Goal: Information Seeking & Learning: Learn about a topic

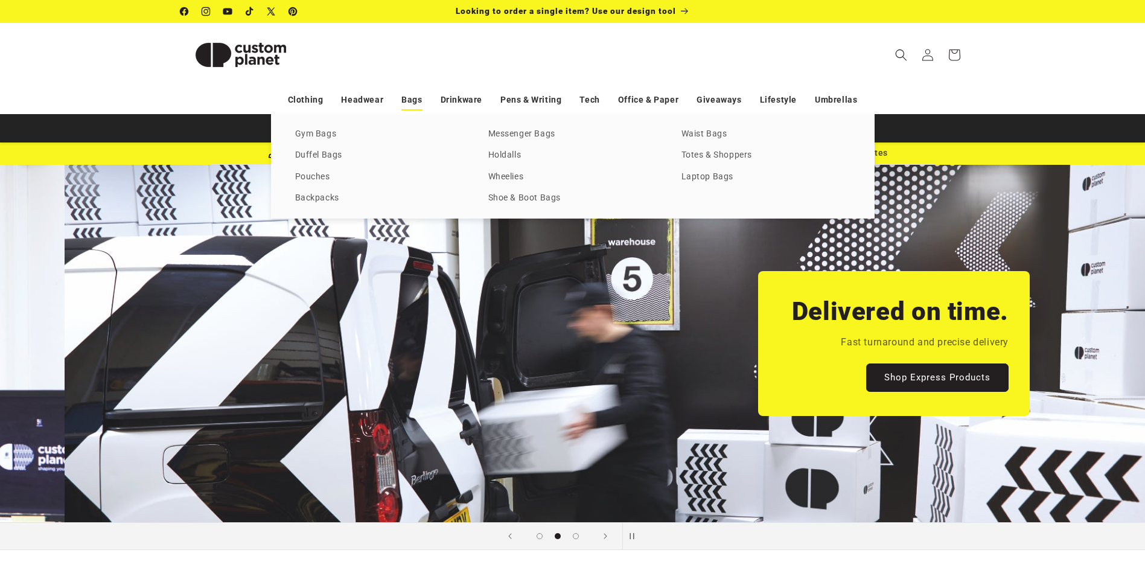
scroll to position [0, 1145]
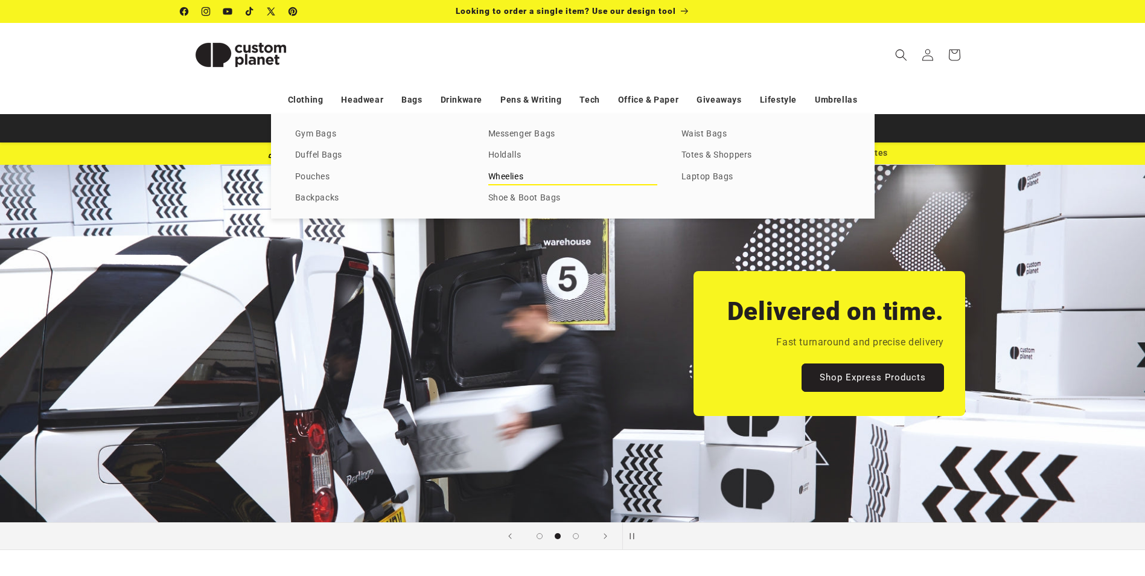
click at [530, 172] on link "Wheelies" at bounding box center [572, 177] width 169 height 16
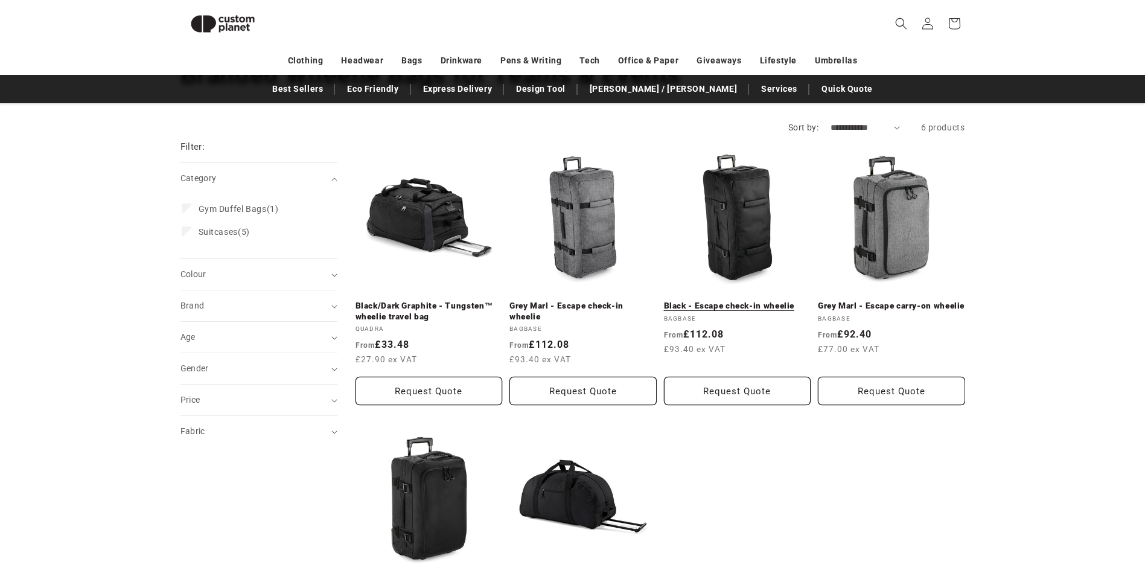
scroll to position [165, 0]
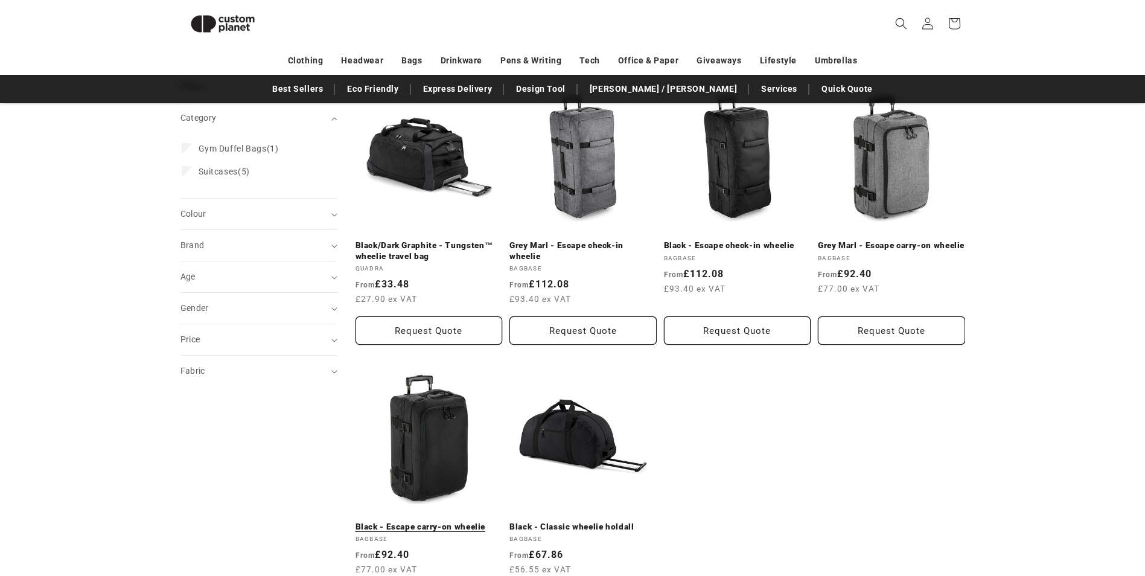
click at [434, 521] on link "Black - Escape carry-on wheelie" at bounding box center [428, 526] width 147 height 11
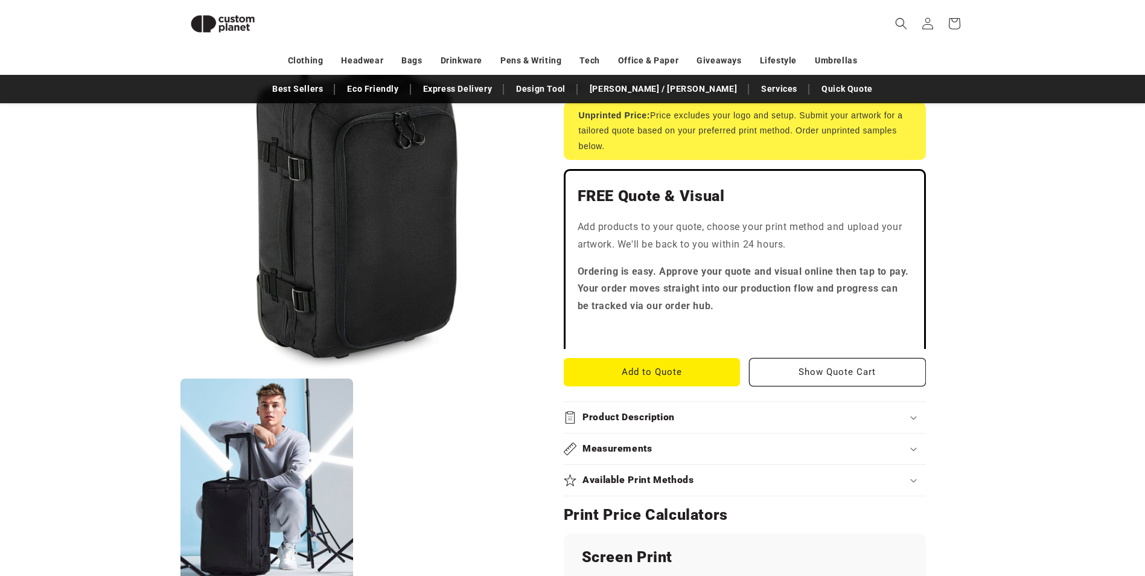
scroll to position [285, 0]
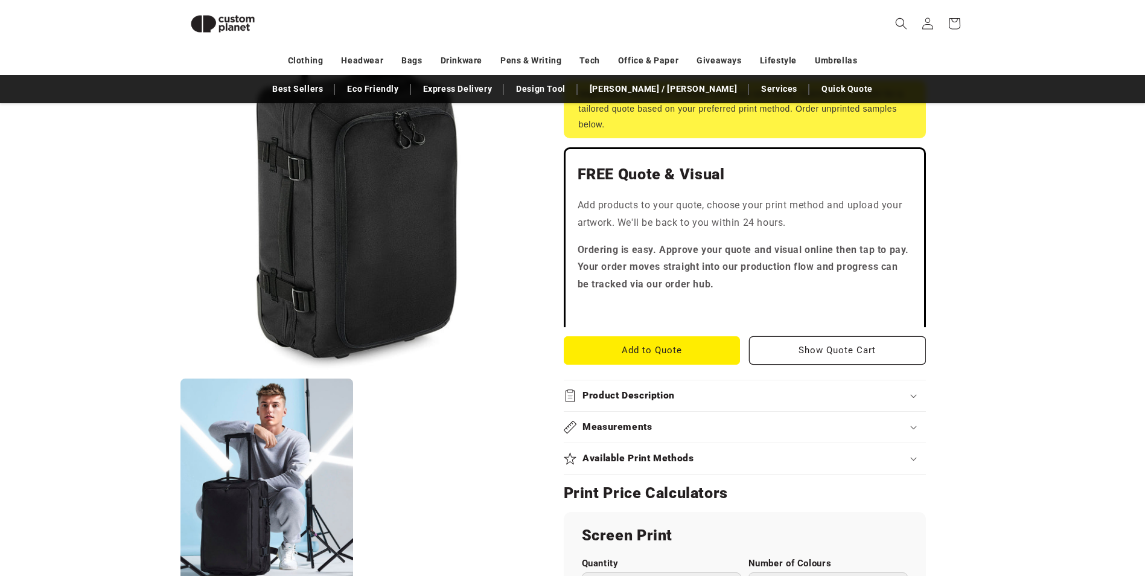
click at [662, 399] on h2 "Product Description" at bounding box center [628, 395] width 92 height 13
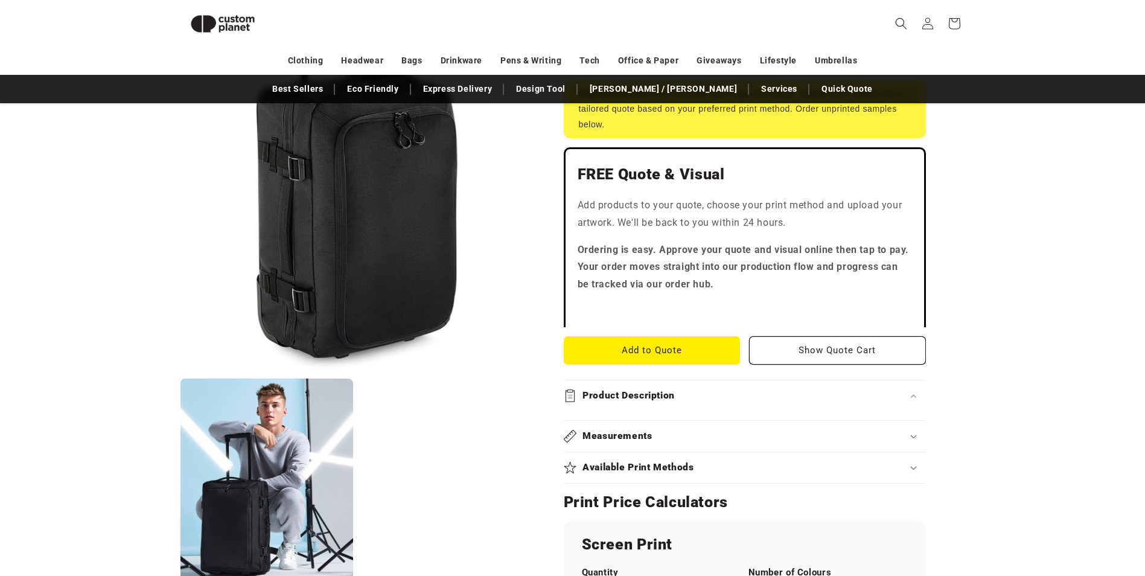
click at [661, 433] on div "Measurements" at bounding box center [745, 436] width 362 height 13
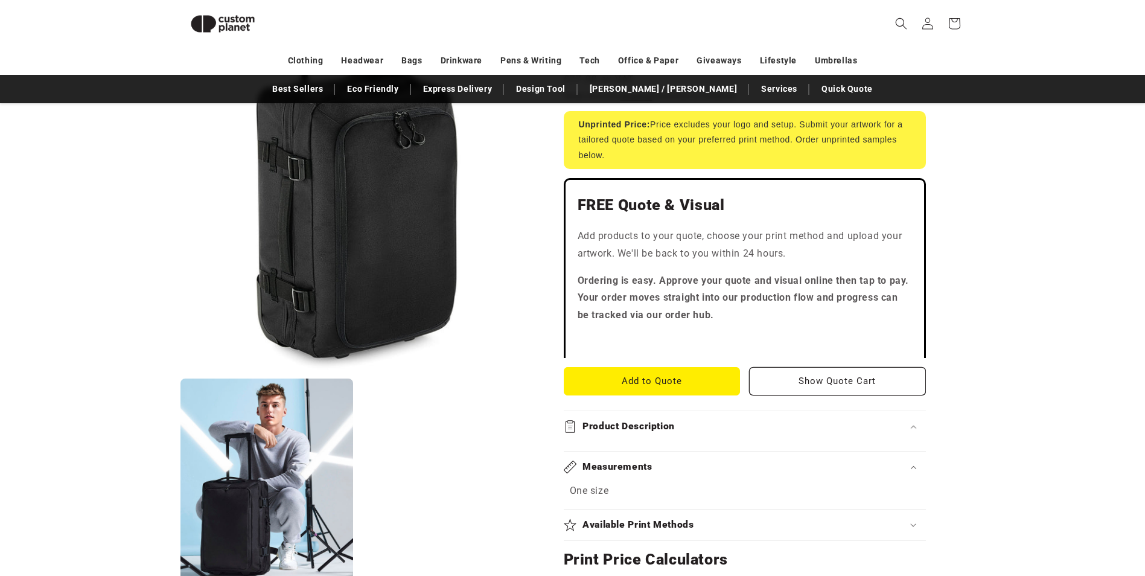
scroll to position [346, 0]
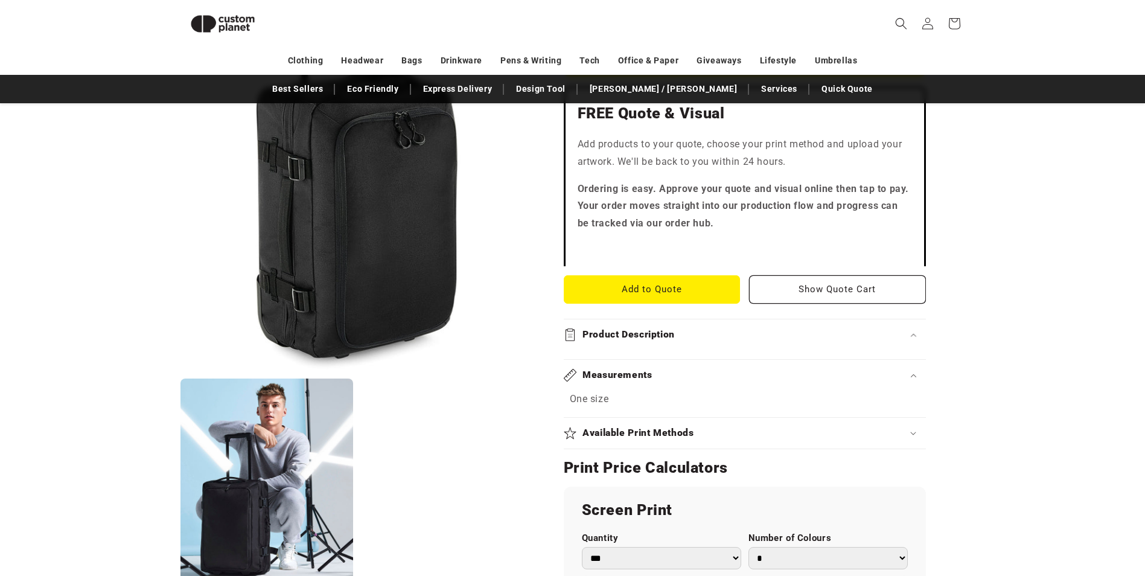
click at [702, 331] on div "Product Description" at bounding box center [745, 334] width 362 height 13
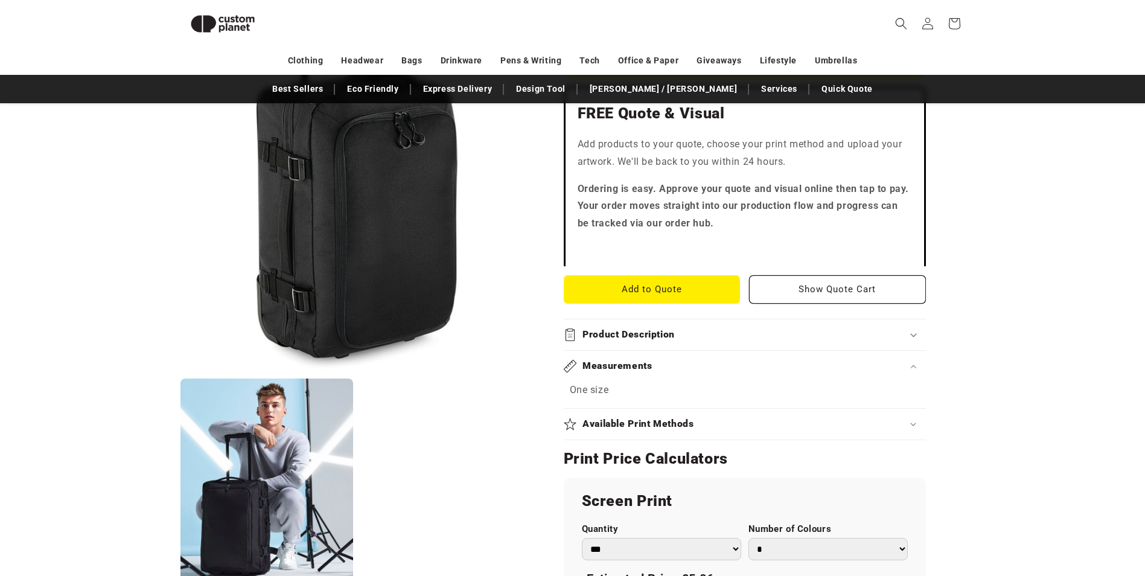
click at [702, 331] on div "Product Description" at bounding box center [745, 334] width 362 height 13
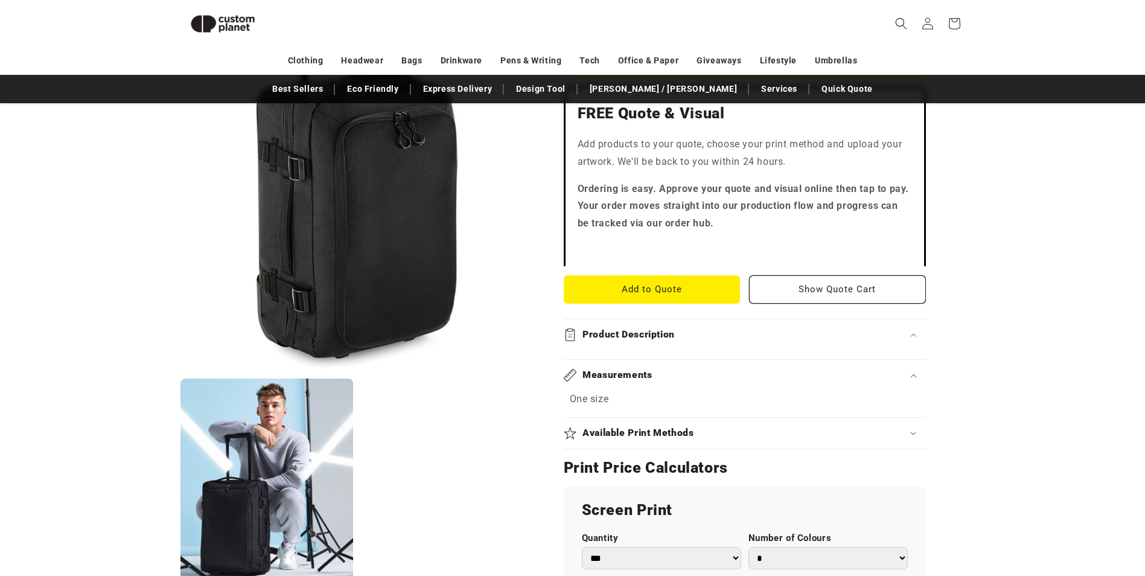
click at [702, 331] on div "Product Description" at bounding box center [745, 334] width 362 height 13
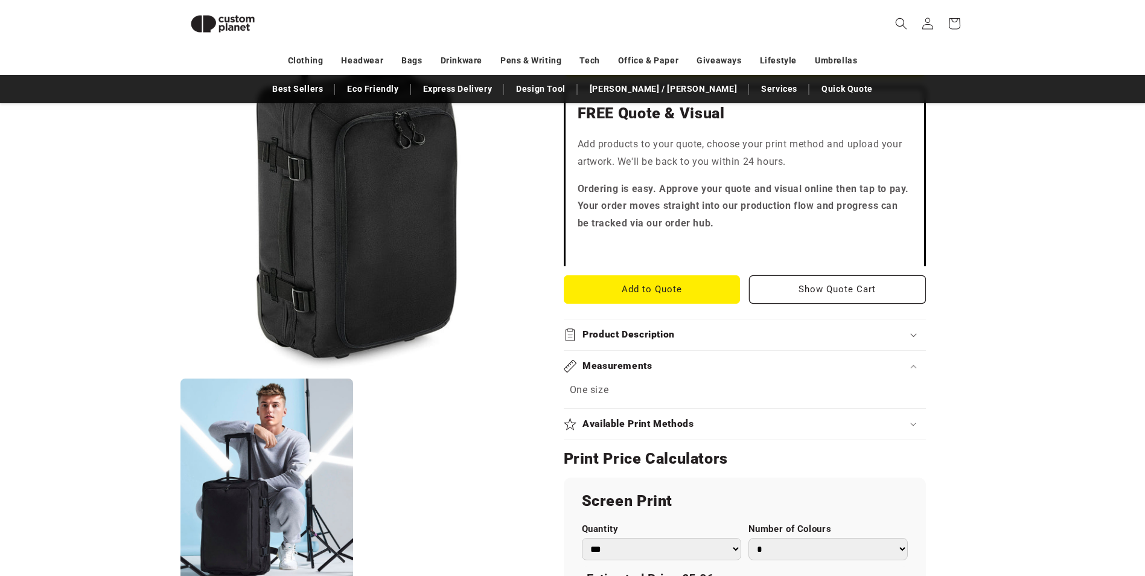
click at [702, 331] on div "Product Description" at bounding box center [745, 334] width 362 height 13
